Goal: Check status: Check status

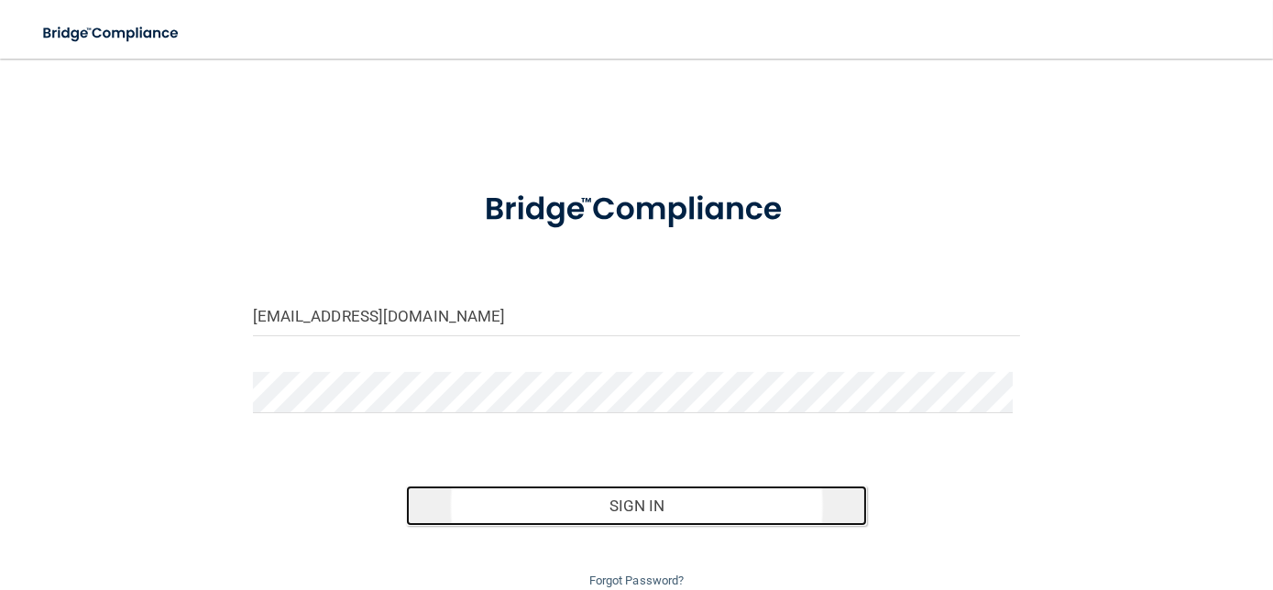
click at [631, 506] on button "Sign In" at bounding box center [636, 506] width 461 height 40
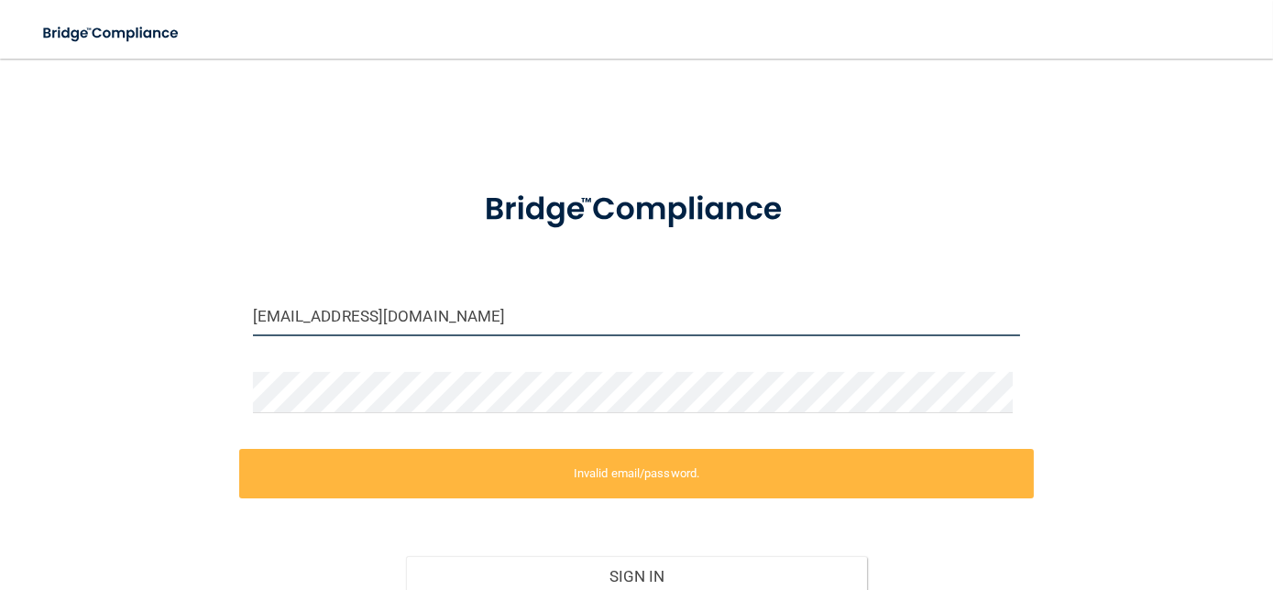
click at [581, 316] on input "[EMAIL_ADDRESS][DOMAIN_NAME]" at bounding box center [637, 315] width 768 height 41
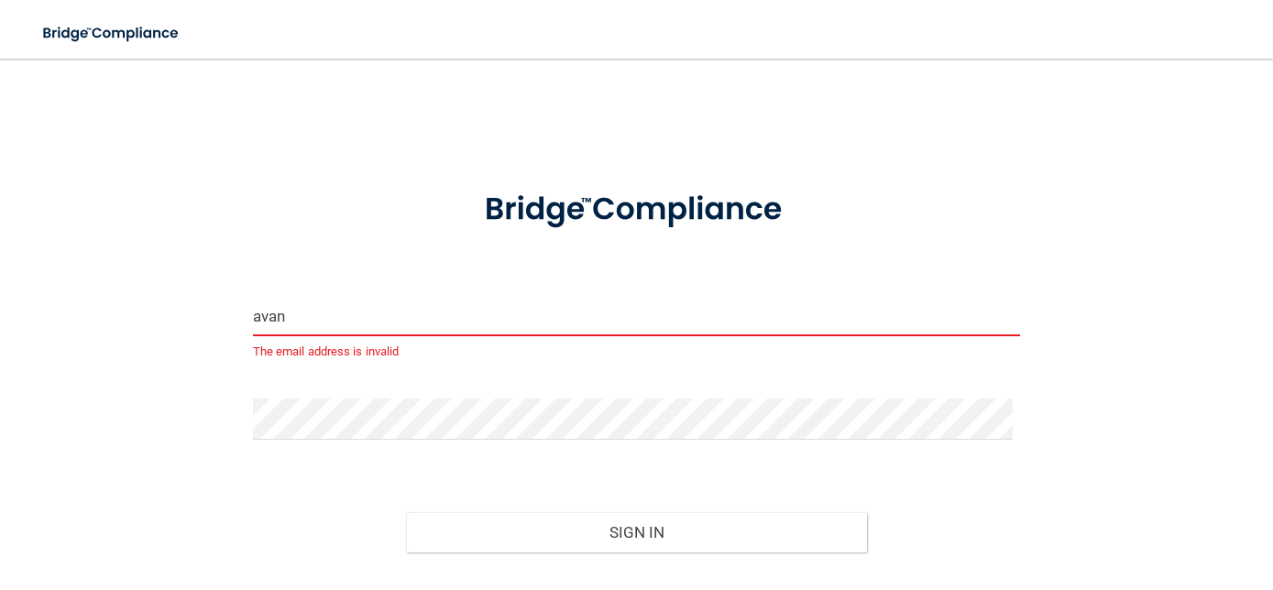
type input "[EMAIL_ADDRESS][DOMAIN_NAME]"
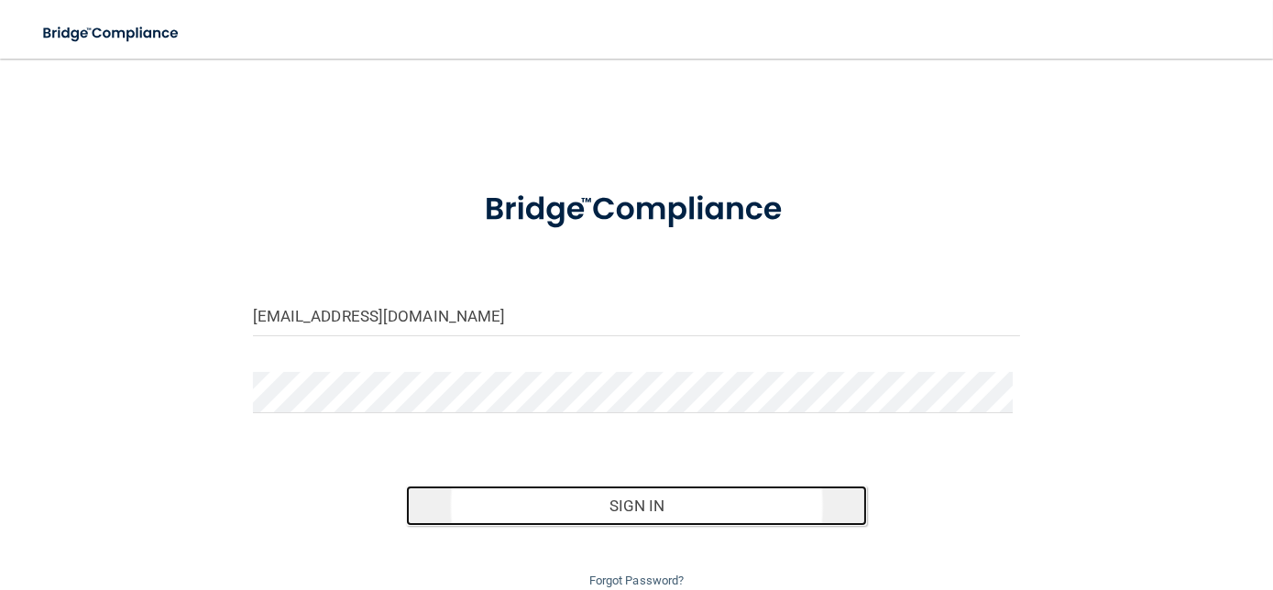
click at [547, 501] on button "Sign In" at bounding box center [636, 506] width 461 height 40
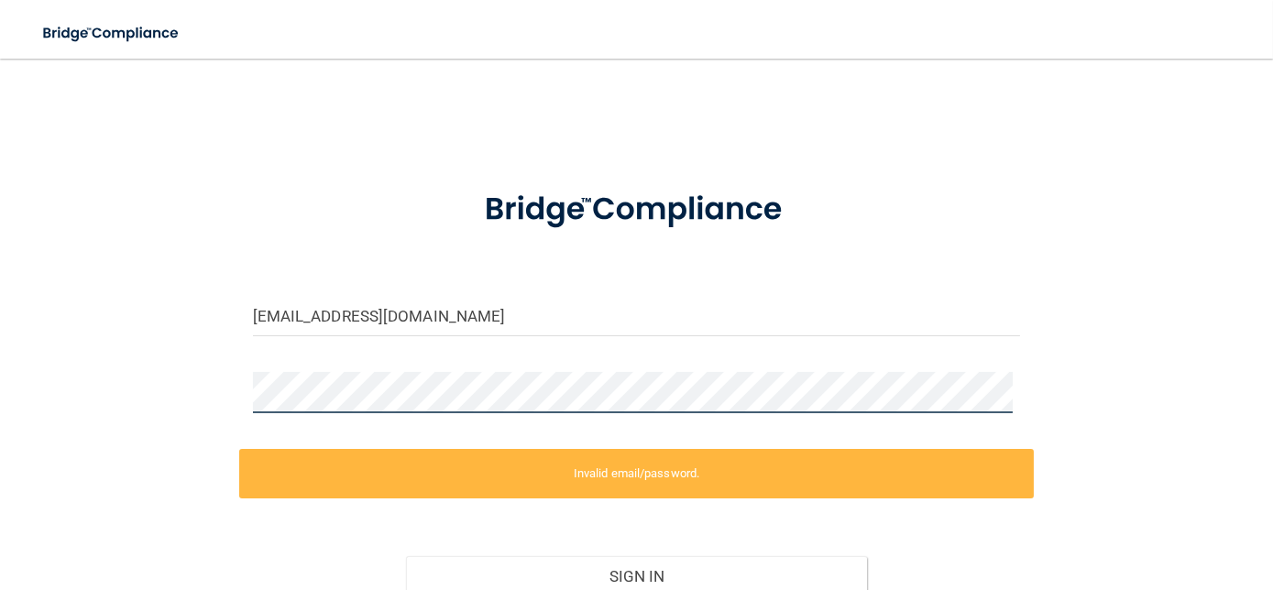
click at [224, 388] on div "[EMAIL_ADDRESS][DOMAIN_NAME] Invalid email/password. You don't have permission …" at bounding box center [637, 370] width 1200 height 586
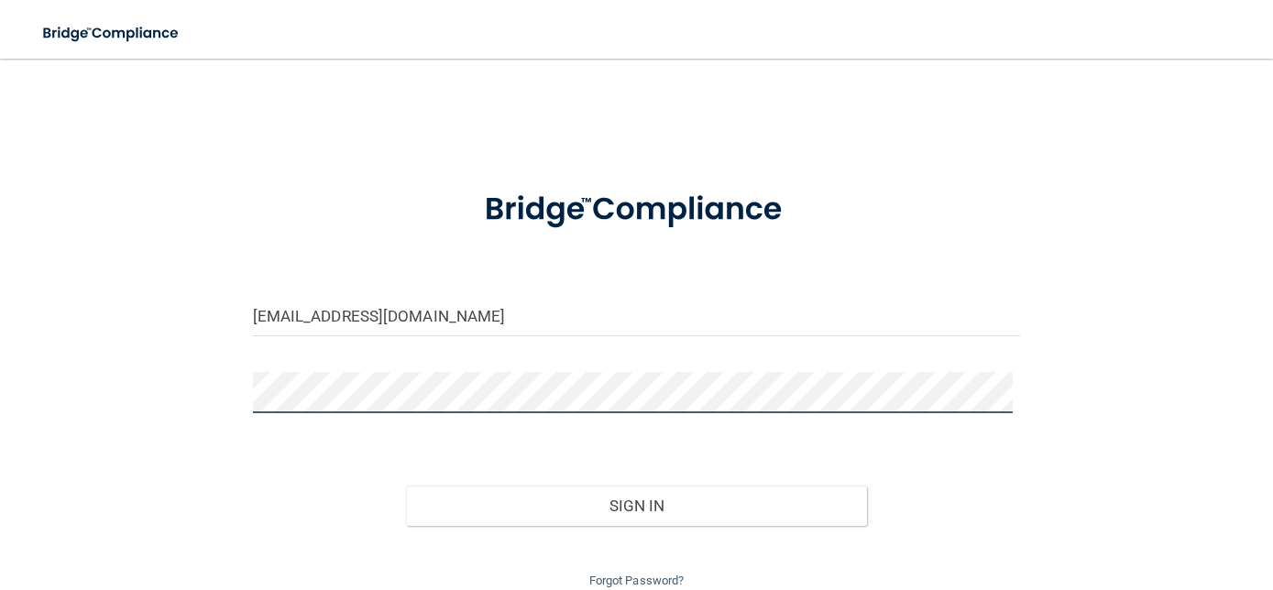
click at [406, 486] on button "Sign In" at bounding box center [636, 506] width 461 height 40
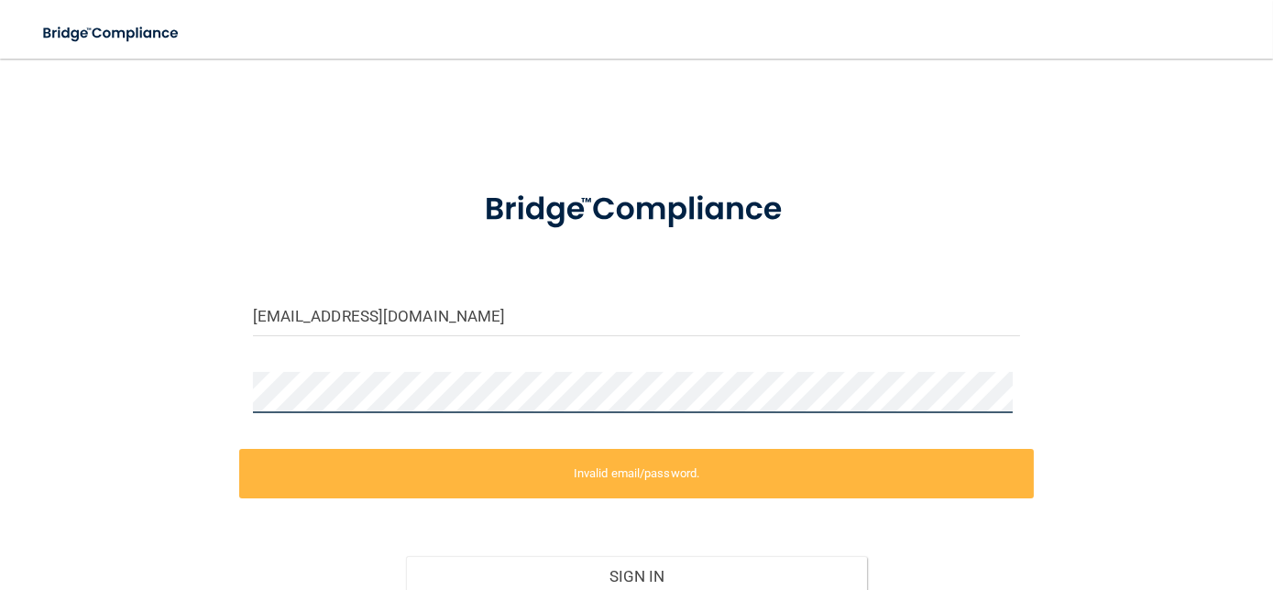
click at [117, 379] on div "[EMAIL_ADDRESS][DOMAIN_NAME] Invalid email/password. You don't have permission …" at bounding box center [637, 370] width 1200 height 586
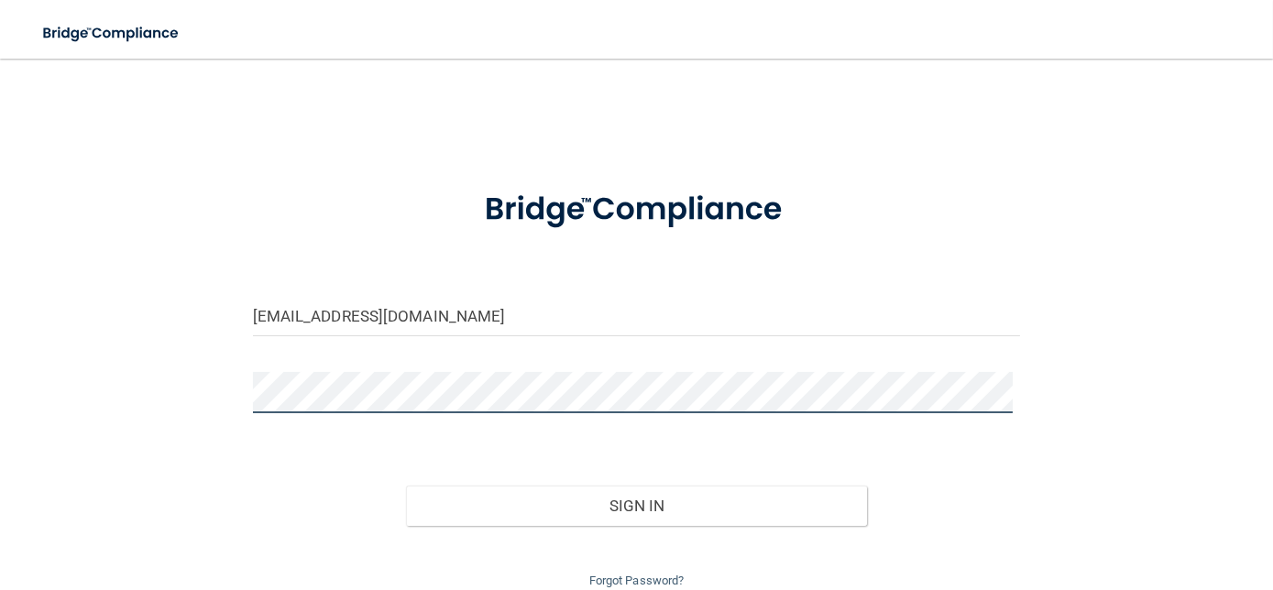
click at [406, 486] on button "Sign In" at bounding box center [636, 506] width 461 height 40
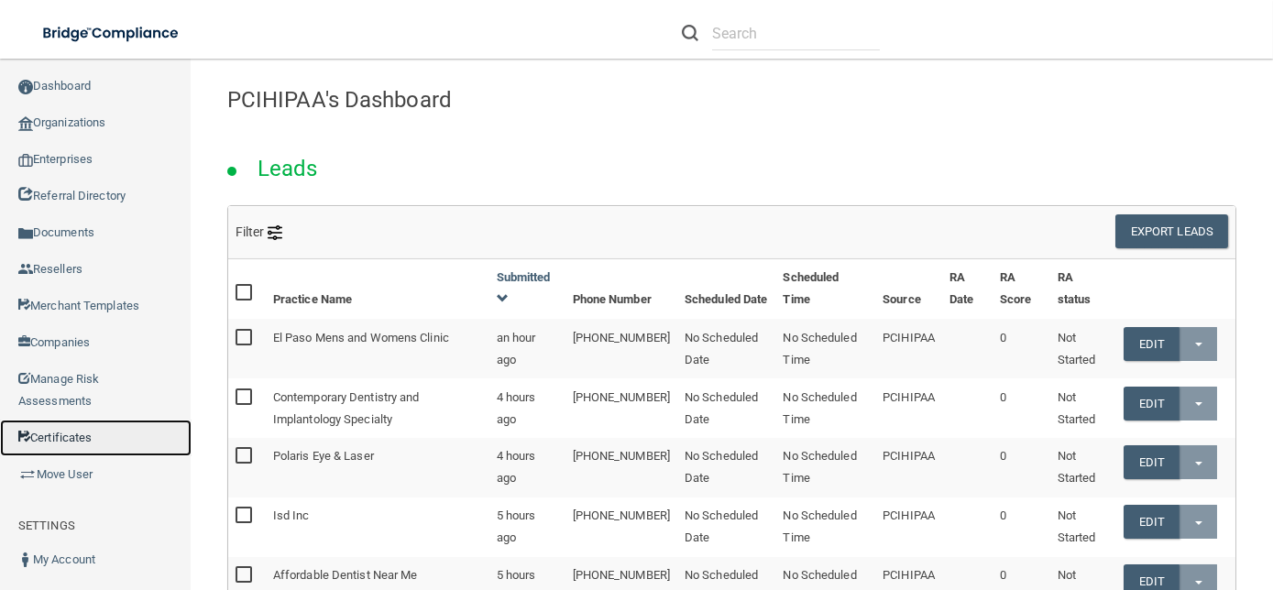
click at [110, 438] on link "Certificates" at bounding box center [96, 438] width 192 height 37
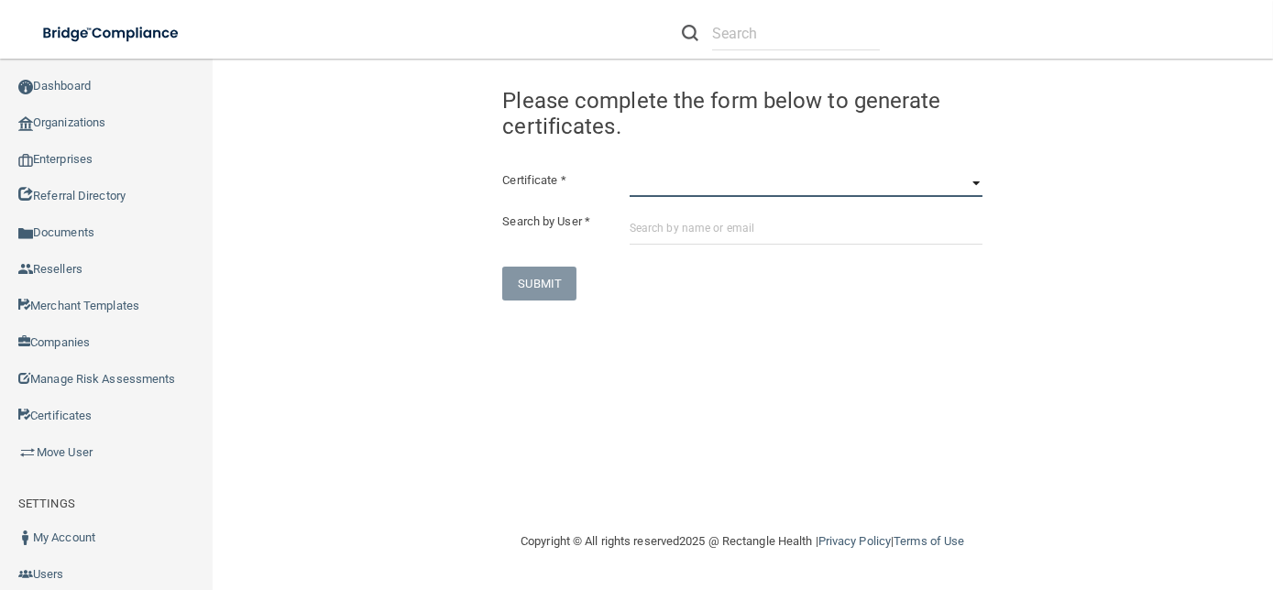
click at [644, 178] on select "HIPAA Officer Certification Training OSHA Bloodborne Pathogens OSHA [MEDICAL_DA…" at bounding box center [806, 184] width 353 height 28
select select "0"
click at [630, 170] on select "HIPAA Officer Certification Training OSHA Bloodborne Pathogens OSHA [MEDICAL_DA…" at bounding box center [806, 184] width 353 height 28
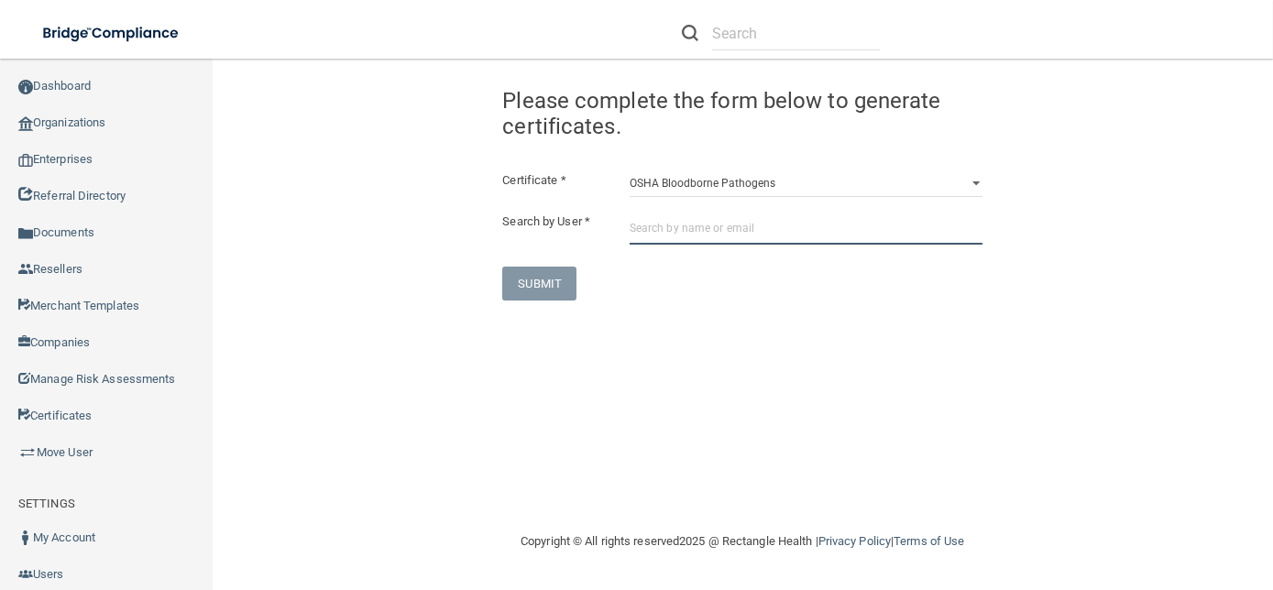
click at [687, 225] on input "text" at bounding box center [806, 228] width 353 height 34
paste input "[EMAIL_ADDRESS][DOMAIN_NAME]"
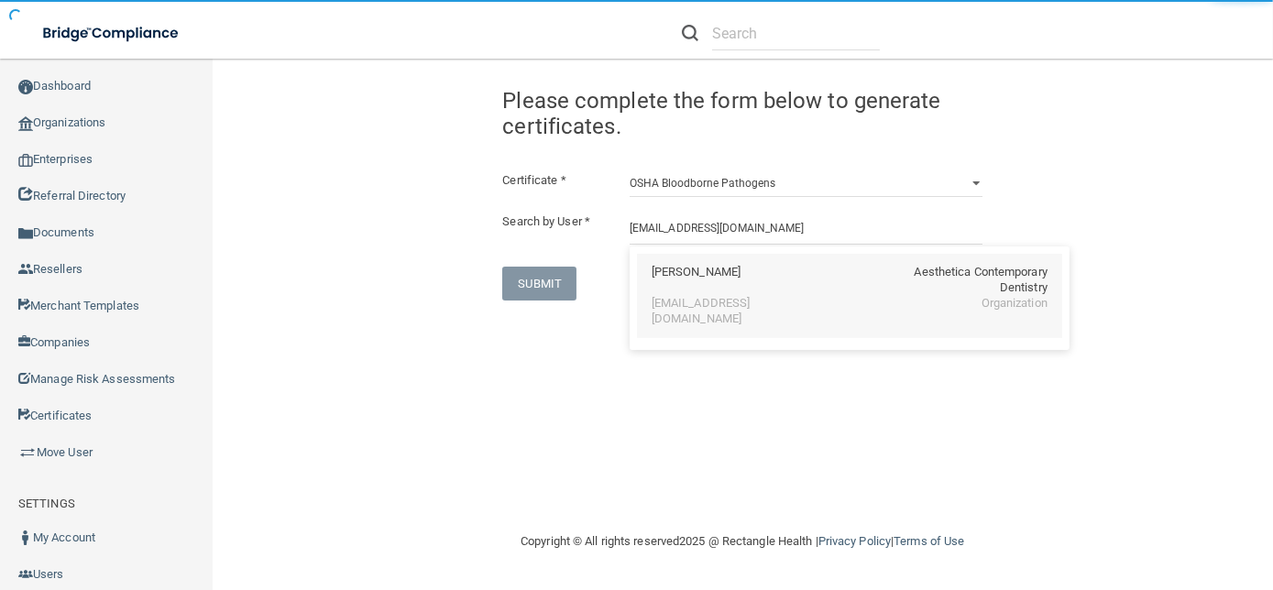
click at [741, 282] on div "[PERSON_NAME] Aesthetica Contemporary Dentistry" at bounding box center [850, 280] width 396 height 31
type input "[PERSON_NAME]"
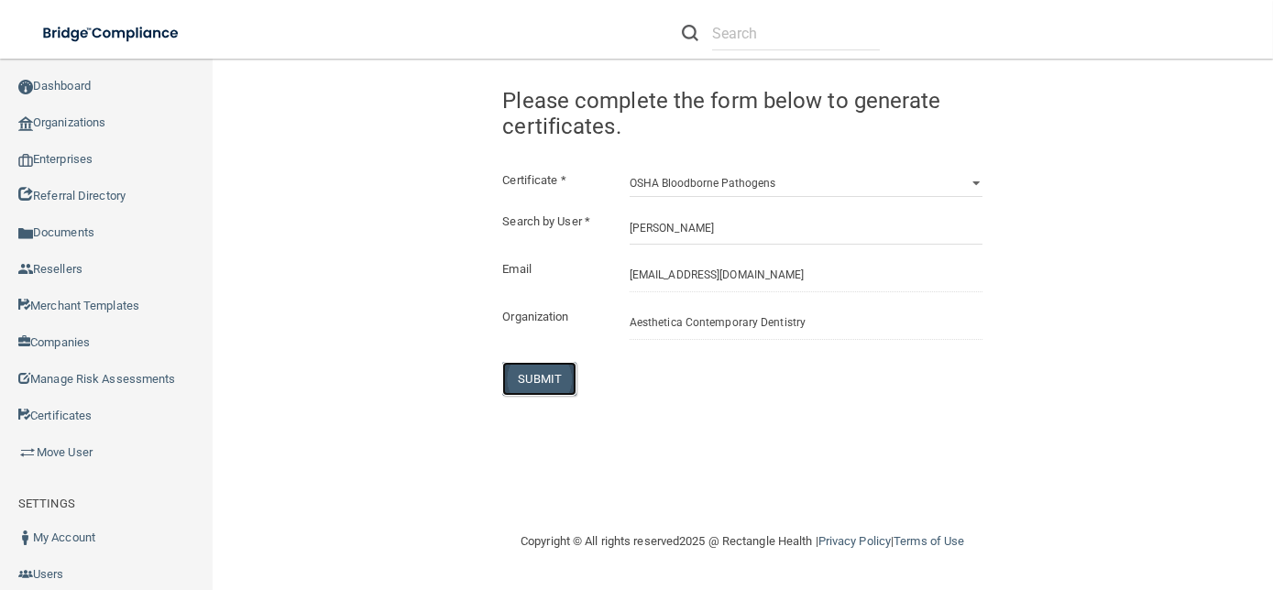
click at [543, 372] on button "SUBMIT" at bounding box center [539, 379] width 74 height 34
